Goal: Task Accomplishment & Management: Use online tool/utility

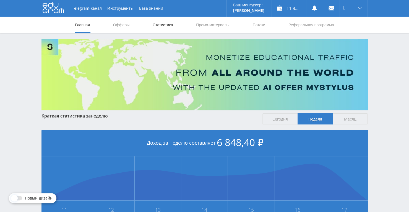
click at [161, 26] on link "Статистика" at bounding box center [163, 25] width 22 height 17
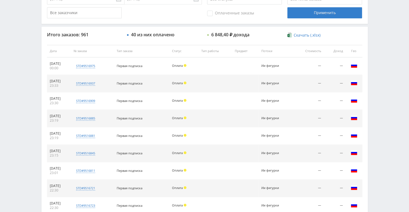
scroll to position [169, 0]
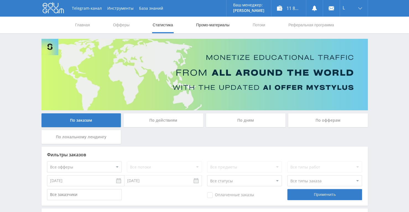
click at [217, 27] on link "Промо-материалы" at bounding box center [213, 25] width 34 height 17
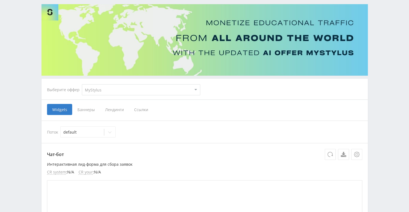
scroll to position [28, 0]
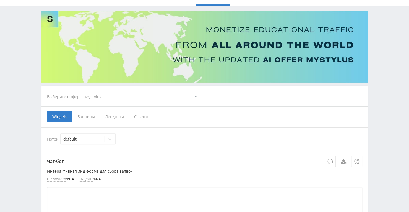
click at [197, 93] on select "MyStylus MyStylus - Revshare Кампус AI Studybay Автор24 Studybay [GEOGRAPHIC_DA…" at bounding box center [141, 96] width 118 height 11
select select "376"
click at [82, 91] on select "MyStylus MyStylus - Revshare Кампус AI Studybay Автор24 Studybay [GEOGRAPHIC_DA…" at bounding box center [141, 96] width 118 height 11
select select "376"
click at [88, 119] on span "Ссылки" at bounding box center [84, 116] width 25 height 11
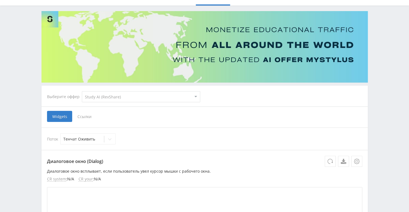
click at [0, 0] on input "Ссылки" at bounding box center [0, 0] width 0 height 0
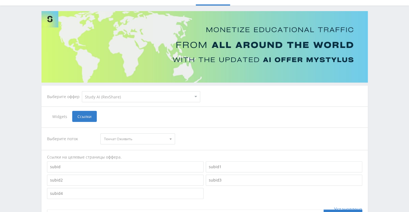
click at [141, 138] on span "Тенчат Оживить" at bounding box center [135, 138] width 63 height 11
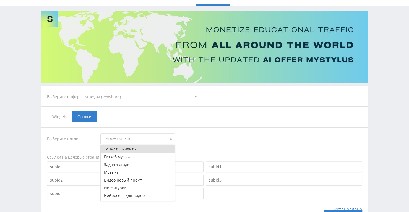
click at [139, 149] on button "Тенчат Оживить" at bounding box center [138, 149] width 74 height 8
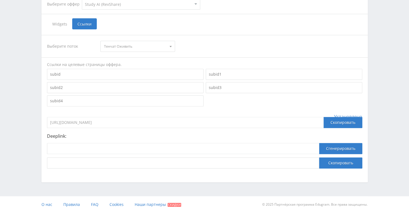
scroll to position [120, 0]
click at [150, 147] on input at bounding box center [183, 148] width 272 height 11
paste input "[URL]"
type input "[URL]"
click at [332, 146] on button "Сгенерировать" at bounding box center [340, 148] width 43 height 11
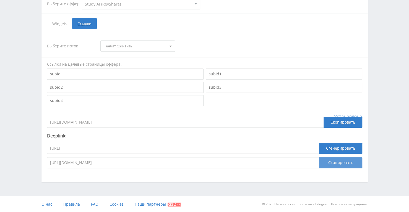
click at [332, 165] on button "Скопировать" at bounding box center [340, 162] width 43 height 11
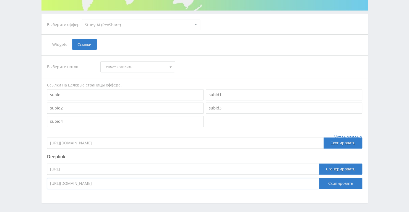
scroll to position [65, 0]
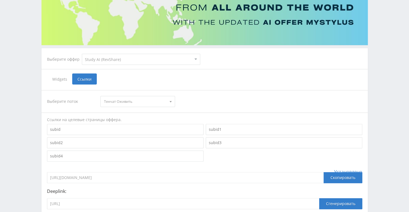
click at [175, 58] on select "MyStylus MyStylus - Revshare Кампус AI Studybay Автор24 Studybay [GEOGRAPHIC_DA…" at bounding box center [141, 59] width 118 height 11
select select "340"
click at [82, 54] on select "MyStylus MyStylus - Revshare Кампус AI Studybay Автор24 Studybay [GEOGRAPHIC_DA…" at bounding box center [141, 59] width 118 height 11
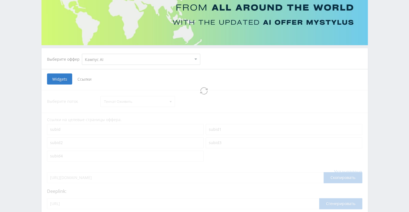
select select "340"
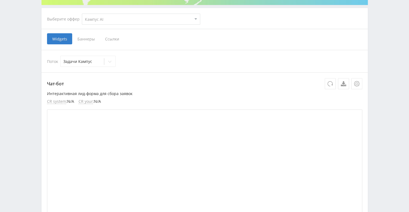
scroll to position [59, 0]
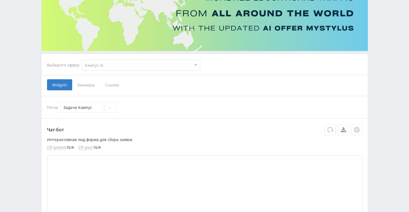
click at [111, 84] on span "Ссылки" at bounding box center [112, 84] width 25 height 11
click at [0, 0] on input "Ссылки" at bounding box center [0, 0] width 0 height 0
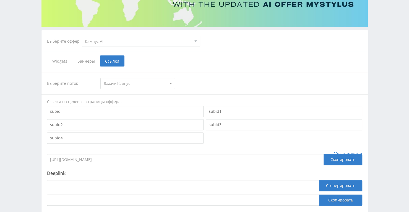
scroll to position [115, 0]
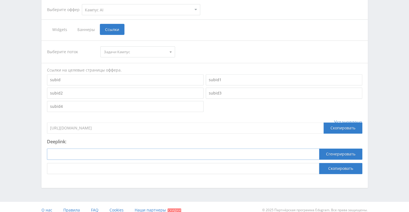
click at [185, 150] on input at bounding box center [183, 153] width 272 height 11
paste input "[URL]"
type input "[URL]"
click at [323, 153] on button "Сгенерировать" at bounding box center [340, 153] width 43 height 11
drag, startPoint x: 327, startPoint y: 167, endPoint x: 327, endPoint y: 156, distance: 11.1
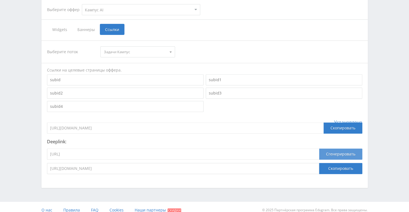
click at [327, 167] on button "Скопировать" at bounding box center [340, 168] width 43 height 11
drag, startPoint x: 128, startPoint y: 151, endPoint x: 46, endPoint y: 157, distance: 82.1
click at [46, 157] on div "Выберите поток Задачи [GEOGRAPHIC_DATA] Задачи [GEOGRAPHIC_DATA] default Ссылки…" at bounding box center [205, 107] width 327 height 144
paste input "[URL]"
type input "[URL]"
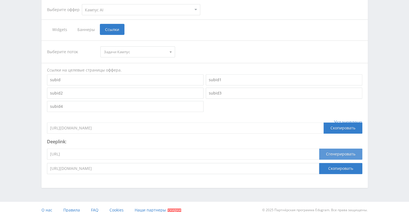
click at [345, 152] on button "Сгенерировать" at bounding box center [340, 153] width 43 height 11
click at [331, 167] on button "Скопировать" at bounding box center [340, 168] width 43 height 11
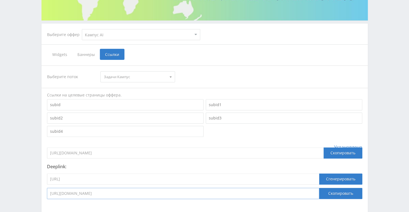
scroll to position [65, 0]
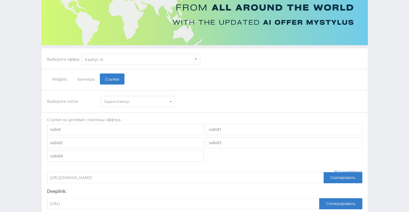
drag, startPoint x: 139, startPoint y: 178, endPoint x: 43, endPoint y: 181, distance: 96.1
click at [43, 181] on div "Выберите поток Задачи [GEOGRAPHIC_DATA] Задачи [GEOGRAPHIC_DATA] default Ссылки…" at bounding box center [205, 156] width 327 height 144
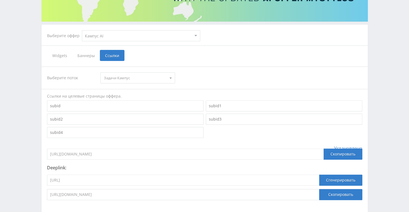
scroll to position [120, 0]
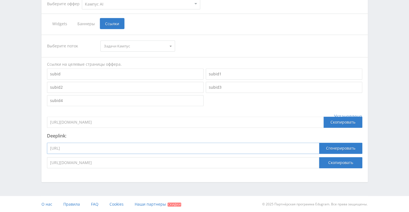
drag, startPoint x: 120, startPoint y: 149, endPoint x: 23, endPoint y: 146, distance: 97.4
click at [23, 146] on div "Telegram-канал Инструменты База знаний Ваш менеджер: [PERSON_NAME] Alex Online …" at bounding box center [204, 46] width 409 height 333
paste input "reshatel"
type input "[URL]"
click at [332, 145] on button "Сгенерировать" at bounding box center [340, 148] width 43 height 11
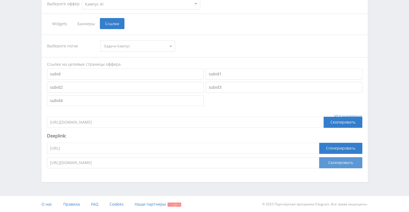
click at [332, 160] on button "Скопировать" at bounding box center [340, 162] width 43 height 11
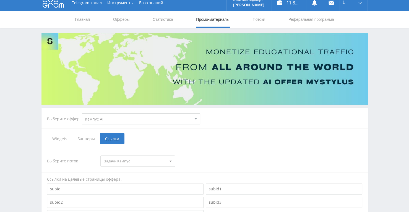
scroll to position [0, 0]
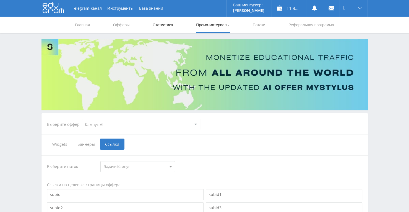
click at [167, 23] on link "Статистика" at bounding box center [163, 25] width 22 height 17
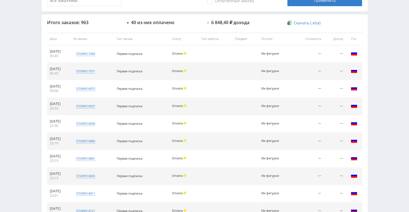
scroll to position [83, 0]
